Goal: Information Seeking & Learning: Check status

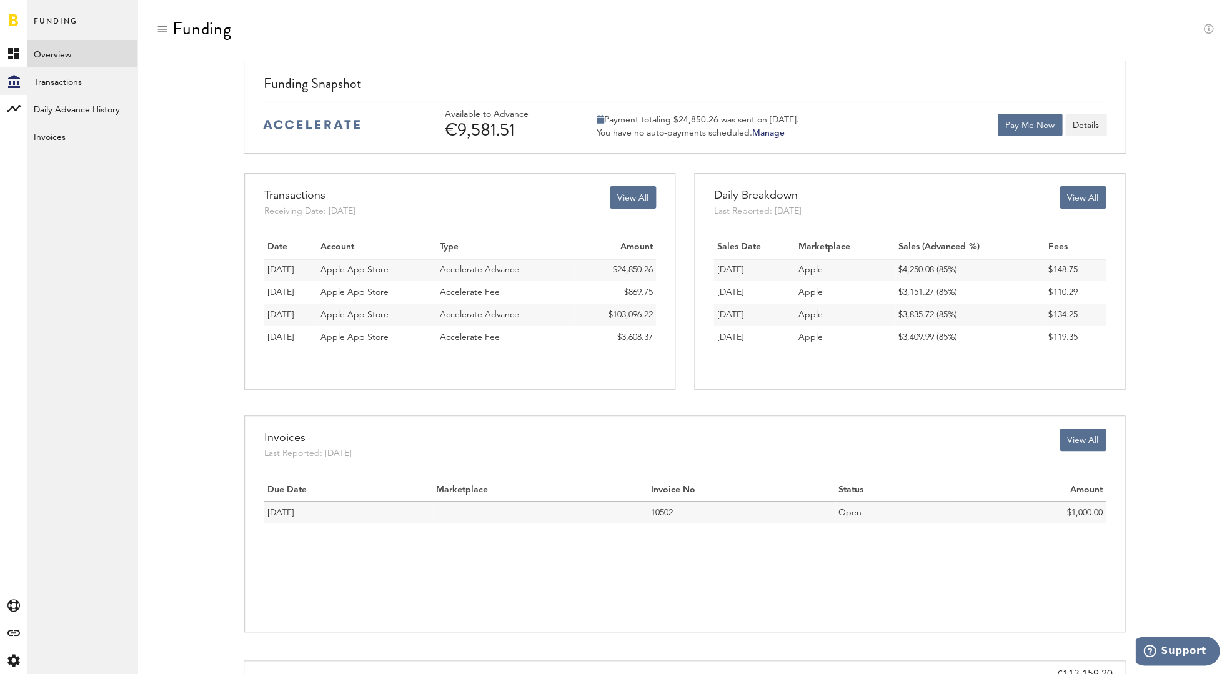
click at [1082, 200] on button "View All" at bounding box center [1082, 197] width 46 height 22
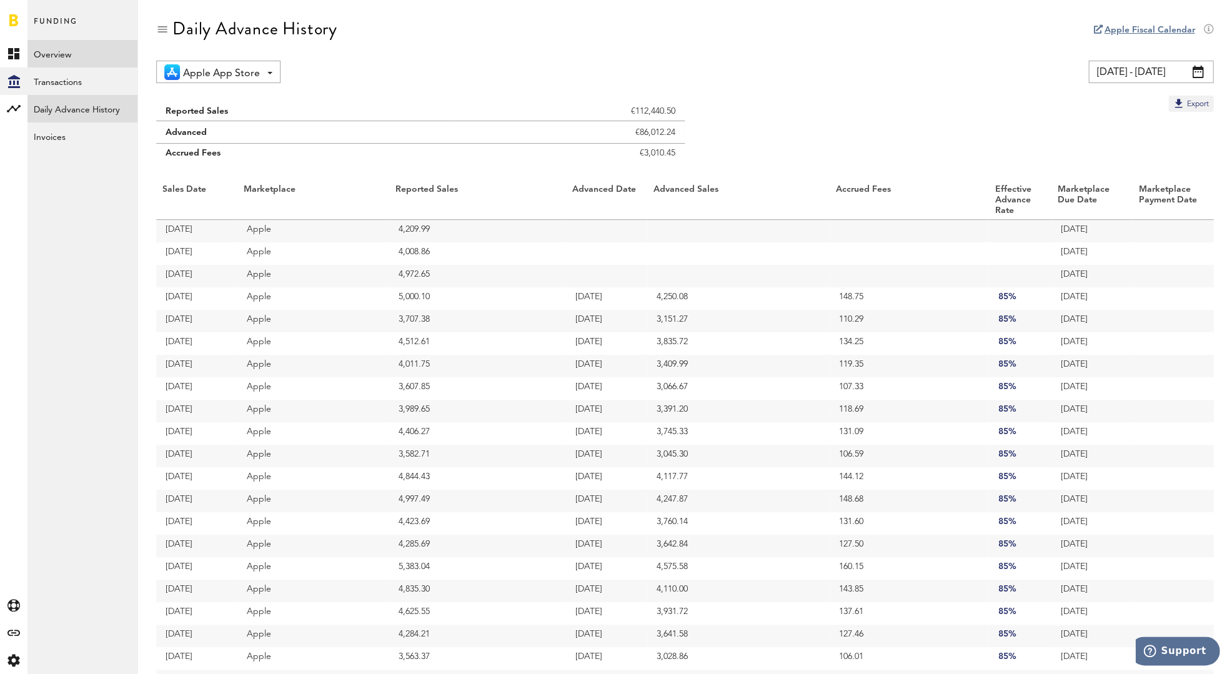
click at [62, 51] on link "Overview" at bounding box center [82, 53] width 110 height 27
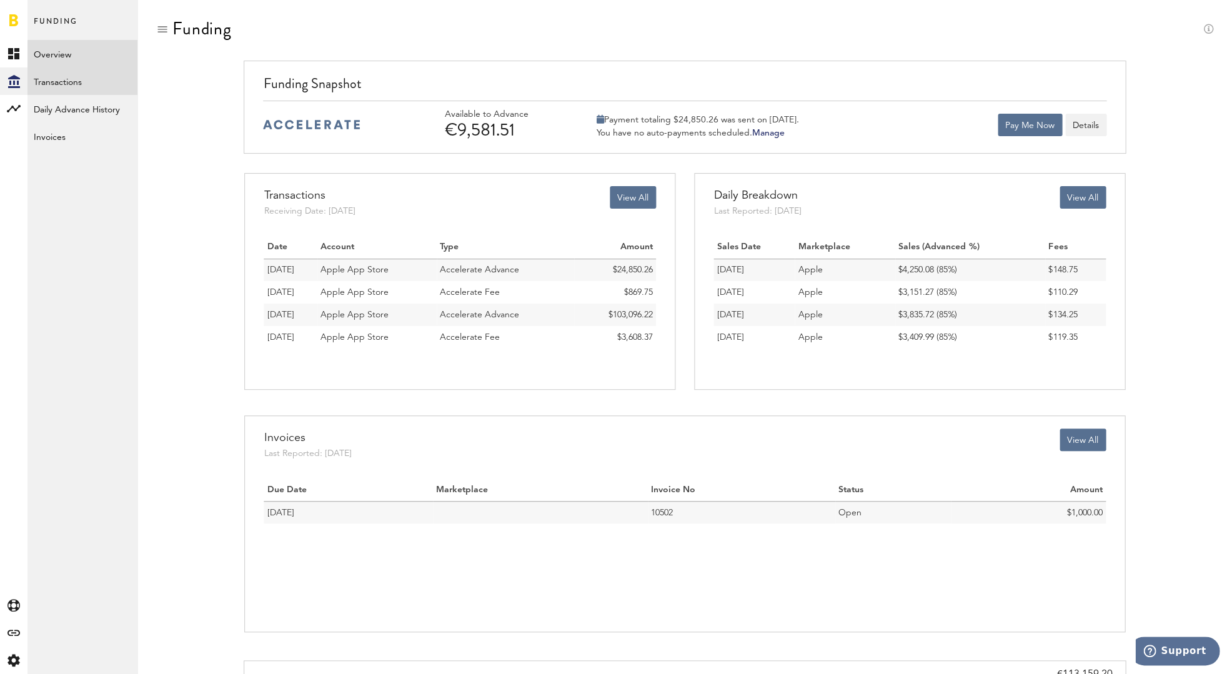
click at [57, 84] on link "Transactions" at bounding box center [82, 80] width 110 height 27
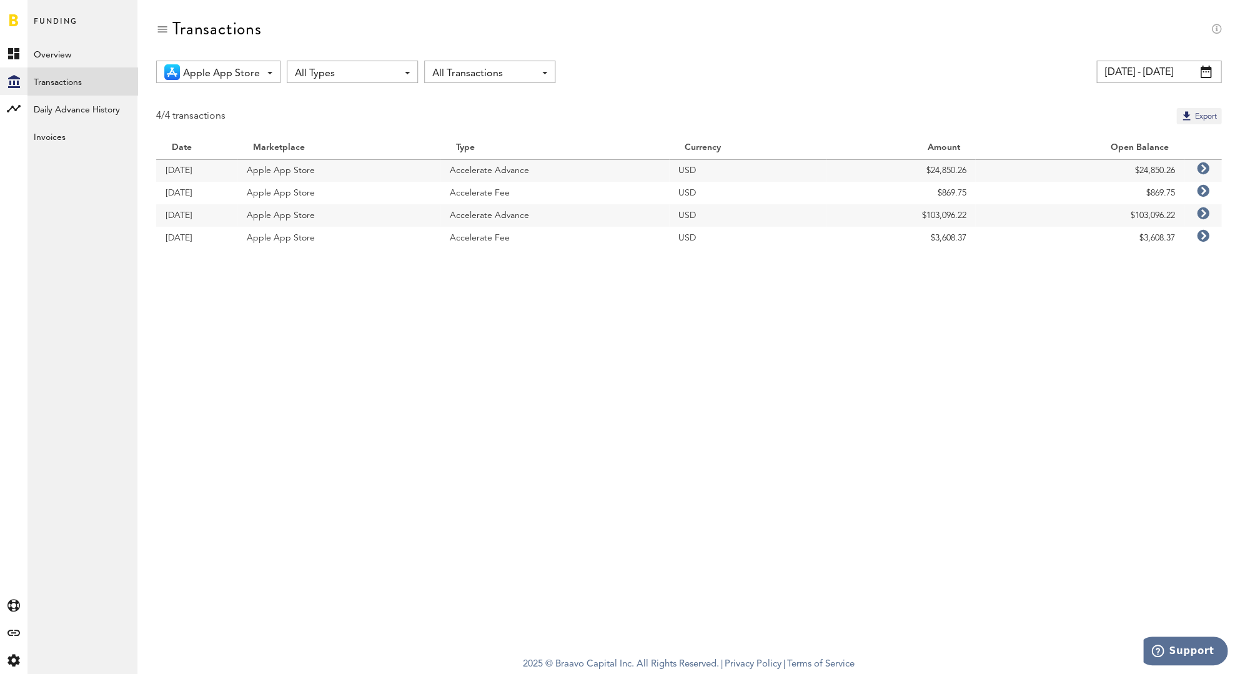
click at [1203, 237] on icon at bounding box center [1202, 236] width 12 height 12
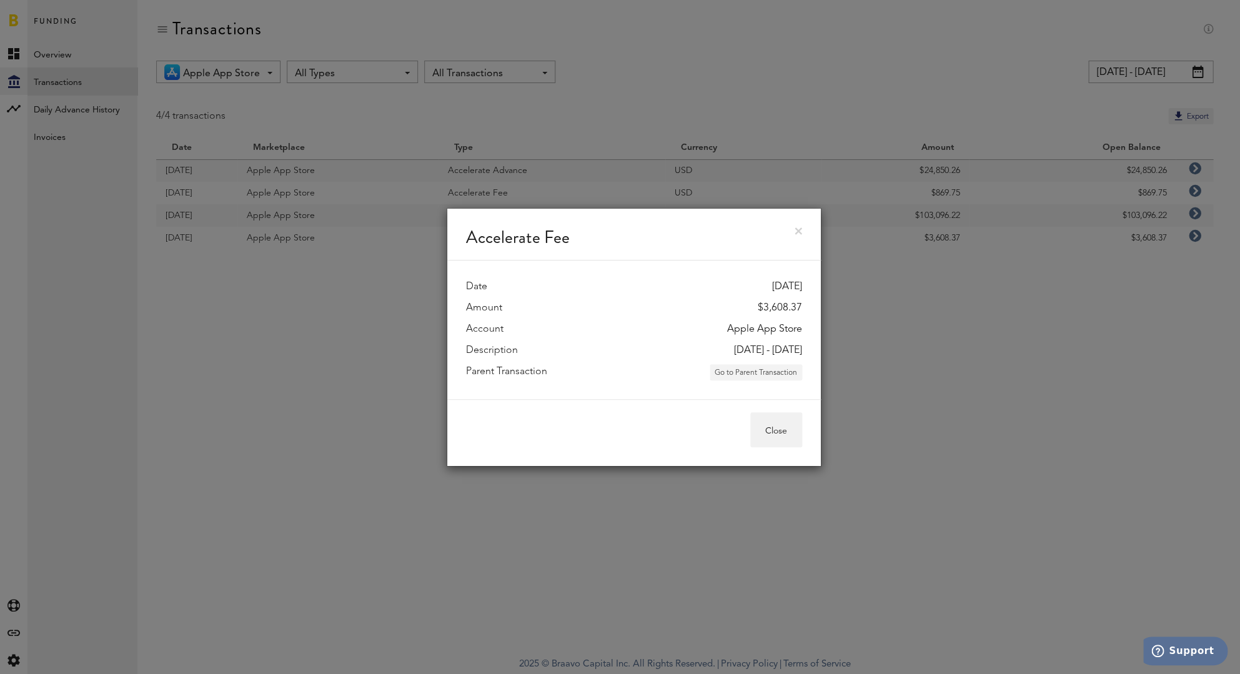
click at [753, 373] on button "Go to Parent Transaction" at bounding box center [755, 372] width 92 height 16
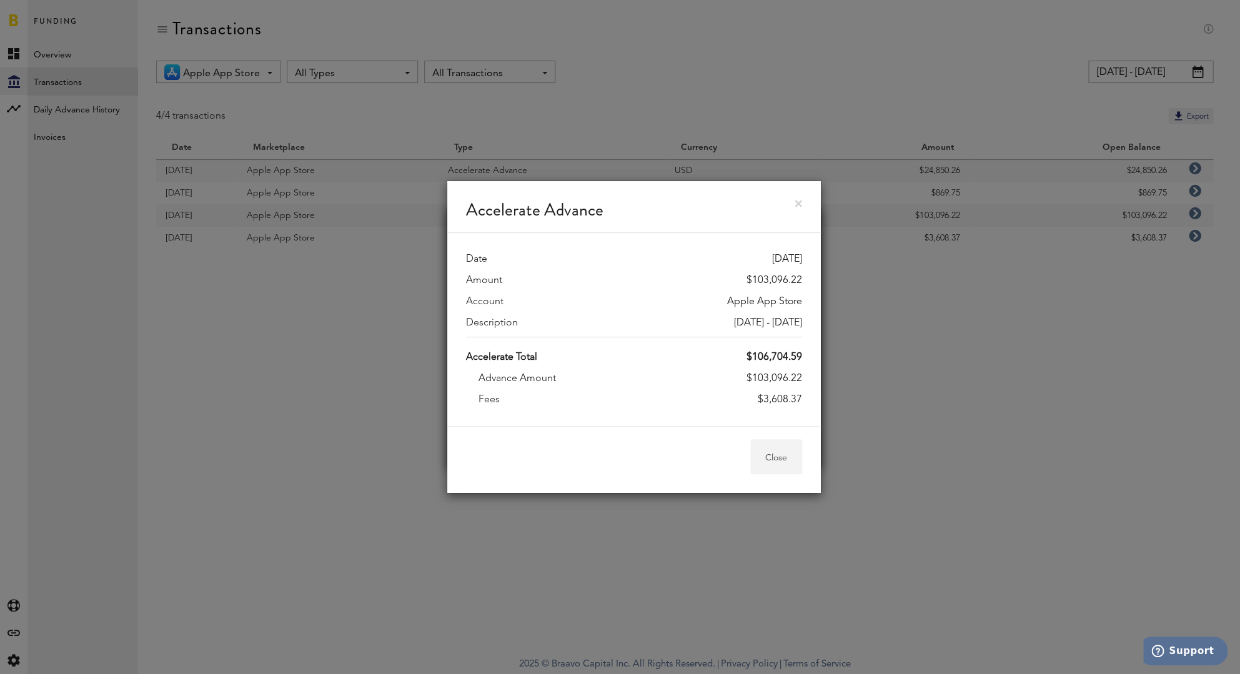
click at [778, 448] on button "Close" at bounding box center [776, 456] width 52 height 35
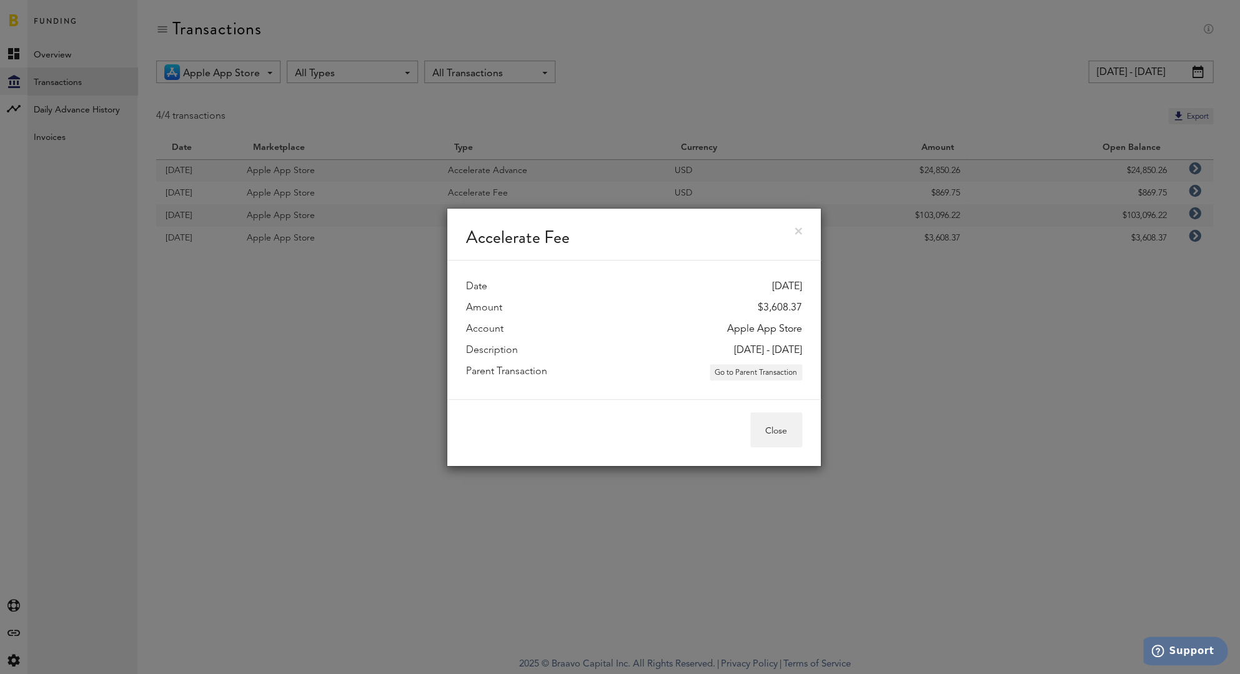
click at [799, 229] on link at bounding box center [797, 230] width 7 height 7
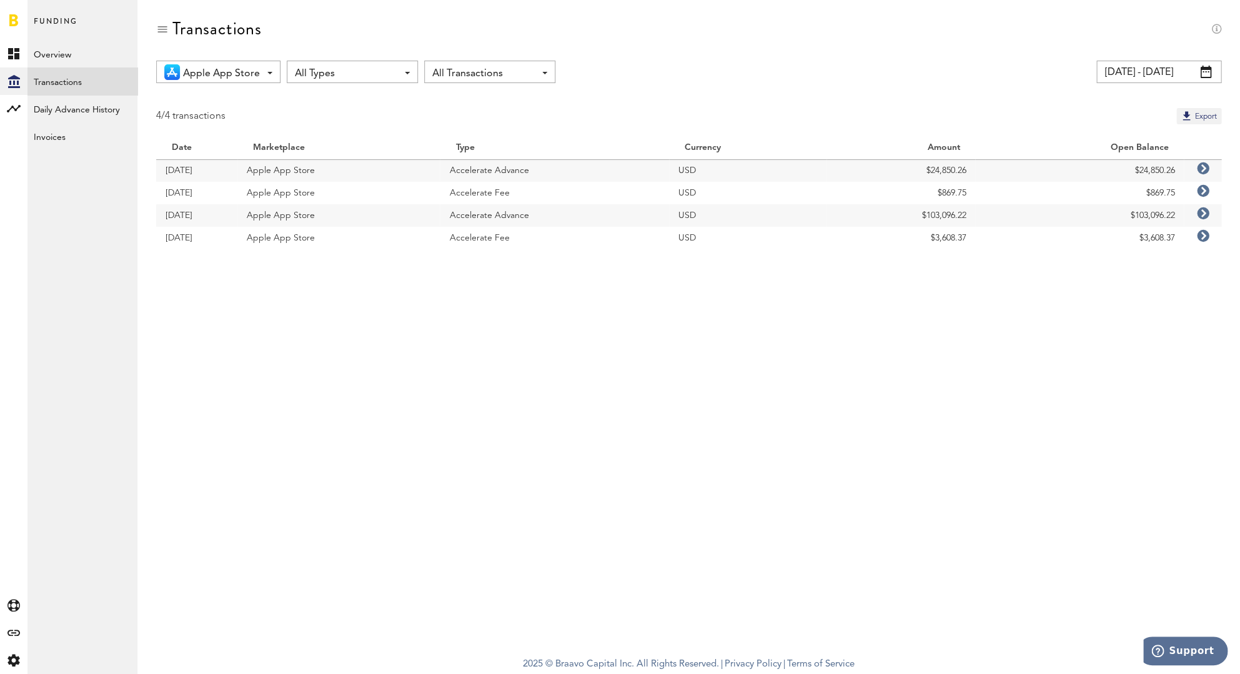
drag, startPoint x: 305, startPoint y: 240, endPoint x: 237, endPoint y: 231, distance: 69.3
click at [305, 240] on td "Apple App Store" at bounding box center [338, 238] width 202 height 22
click at [204, 229] on td "[DATE]" at bounding box center [196, 238] width 81 height 22
click at [74, 127] on link "Invoices" at bounding box center [82, 135] width 110 height 27
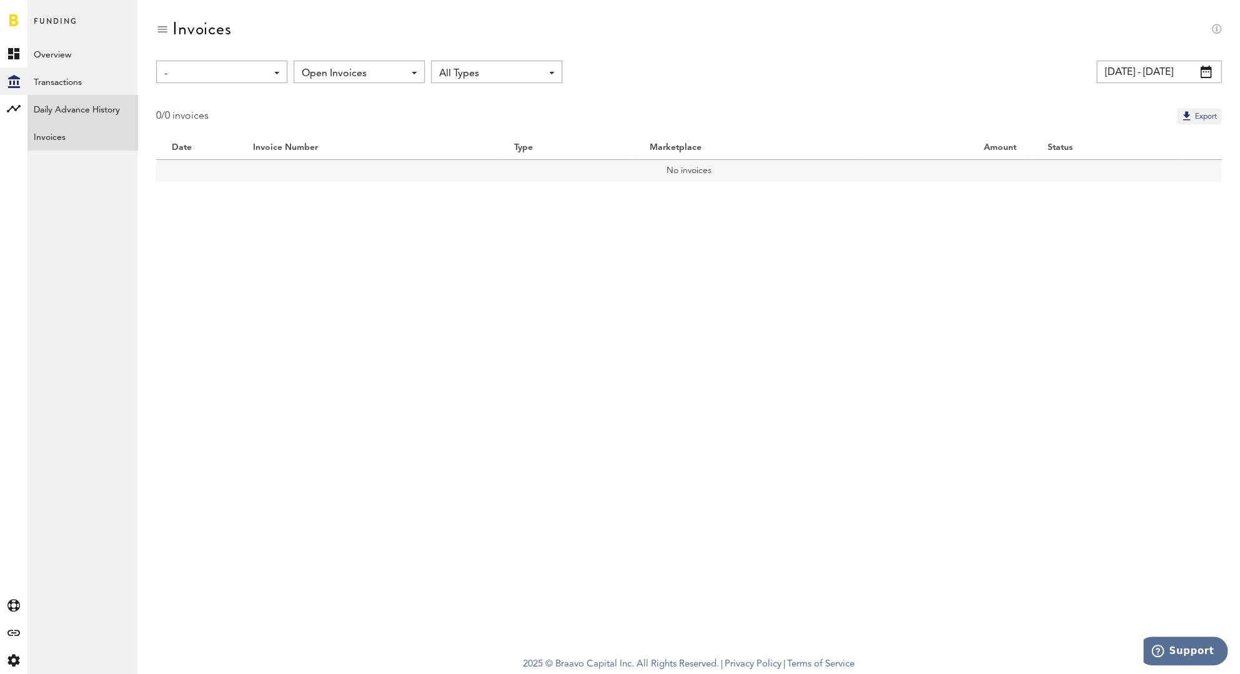
click at [99, 111] on link "Daily Advance History" at bounding box center [82, 108] width 110 height 27
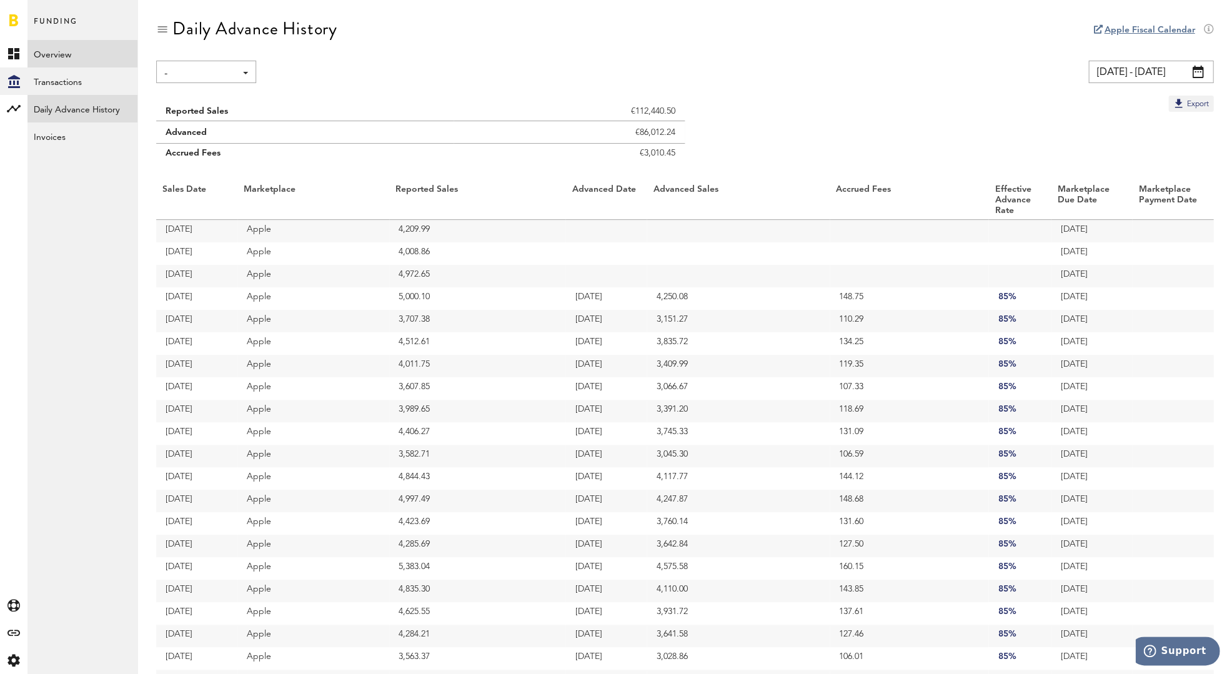
click at [79, 52] on link "Overview" at bounding box center [82, 53] width 110 height 27
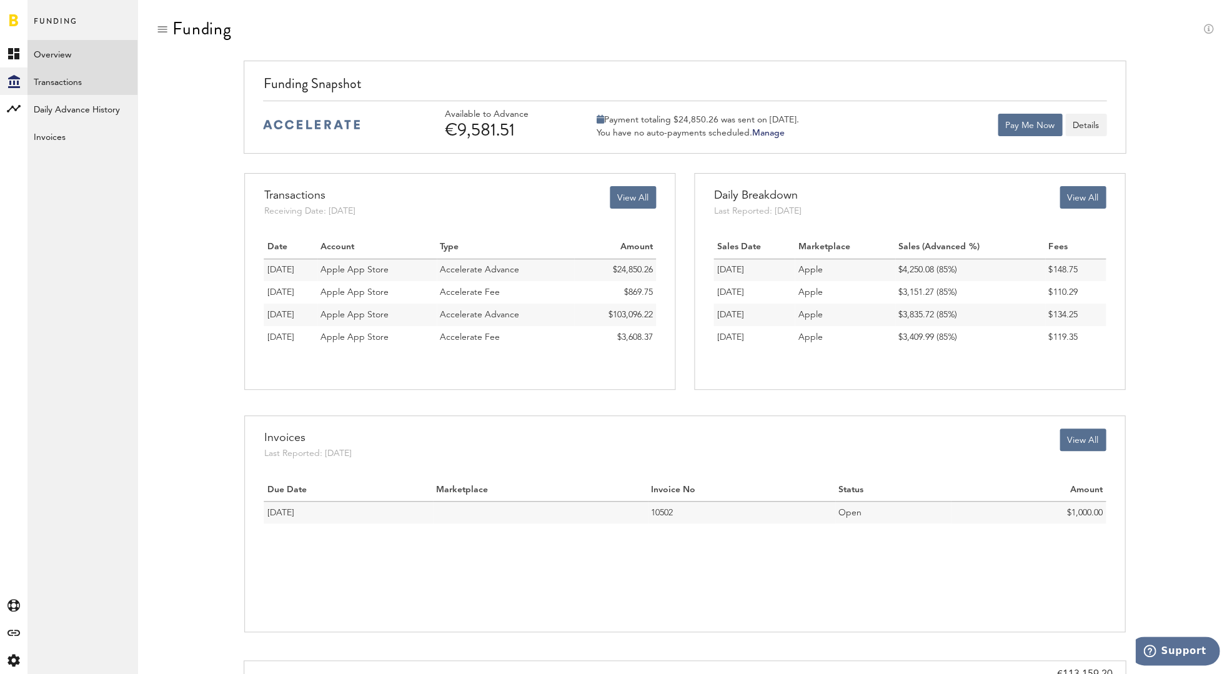
click at [66, 77] on link "Transactions" at bounding box center [82, 80] width 110 height 27
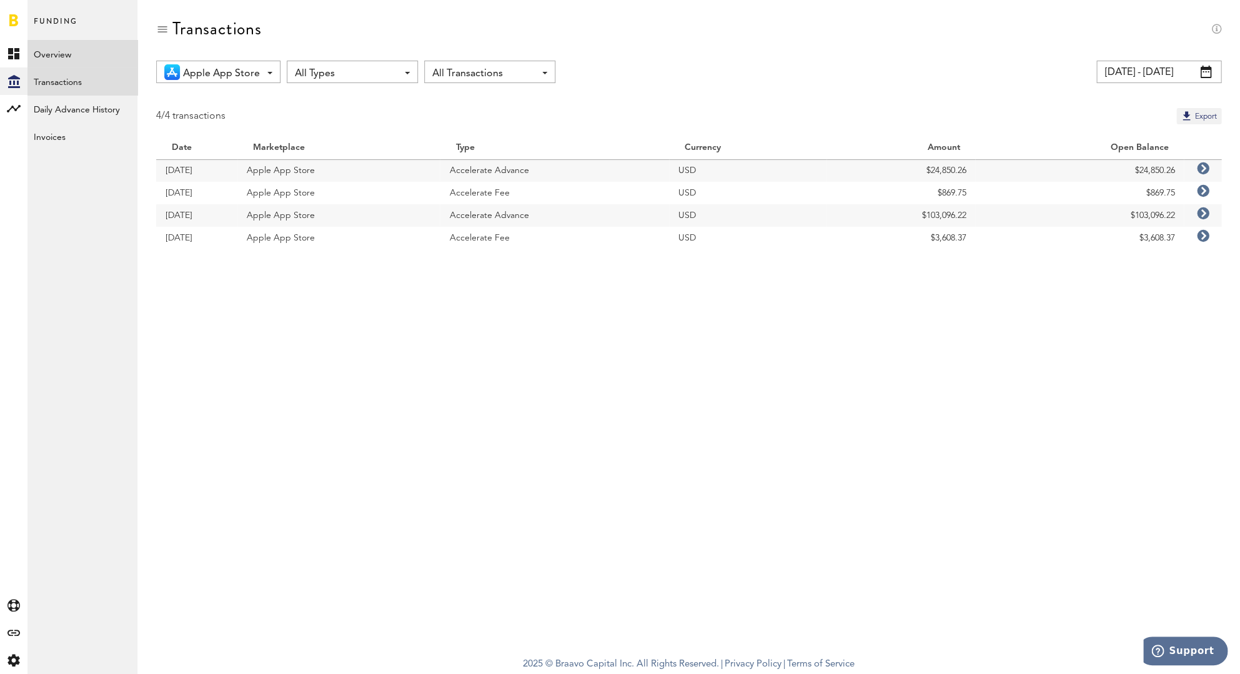
click at [66, 55] on link "Overview" at bounding box center [82, 53] width 110 height 27
